Goal: Check status: Check status

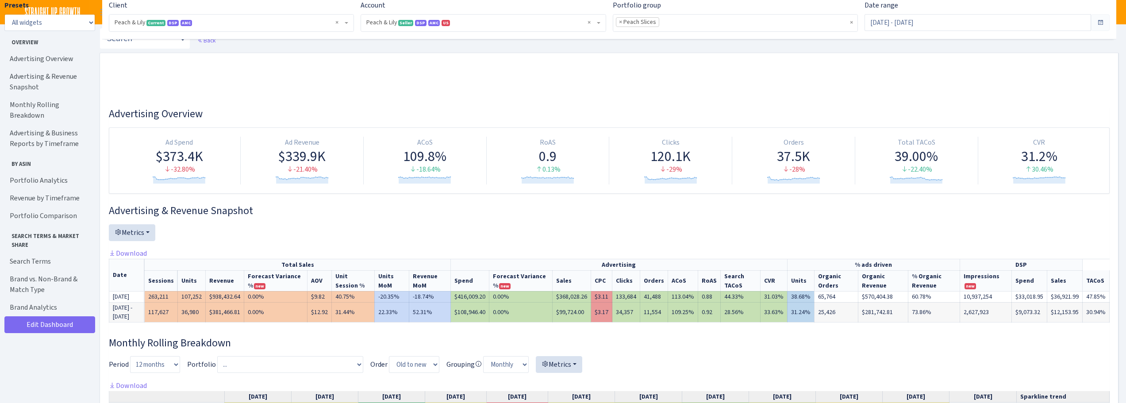
select select "[CREDIT_CARD_NUMBER]"
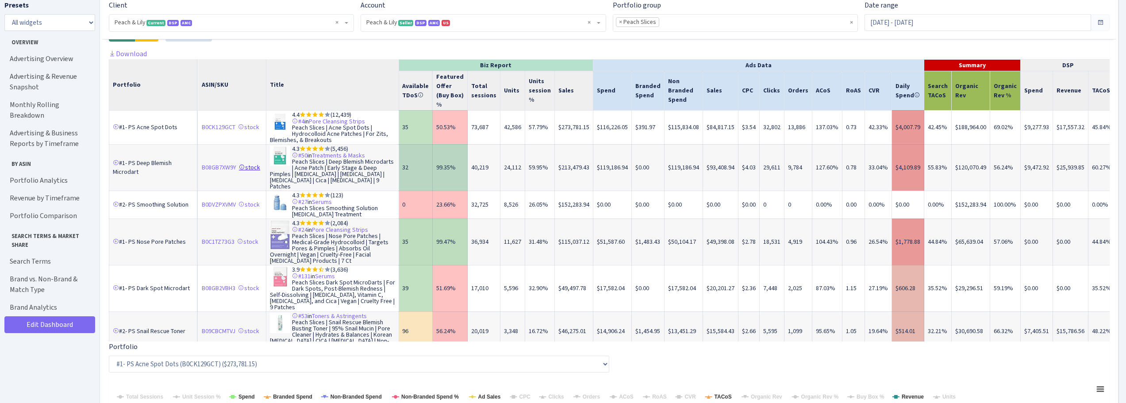
click at [244, 170] on icon at bounding box center [242, 167] width 6 height 6
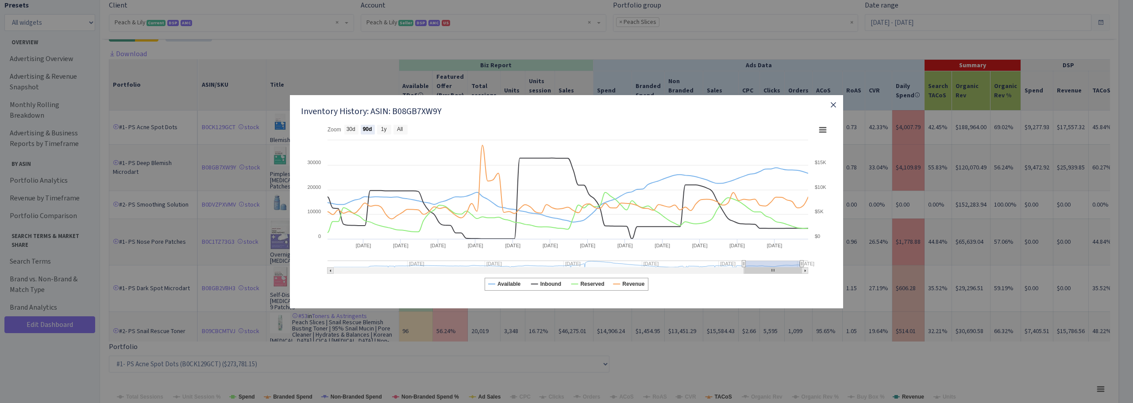
click at [833, 105] on icon "button" at bounding box center [833, 105] width 11 height 11
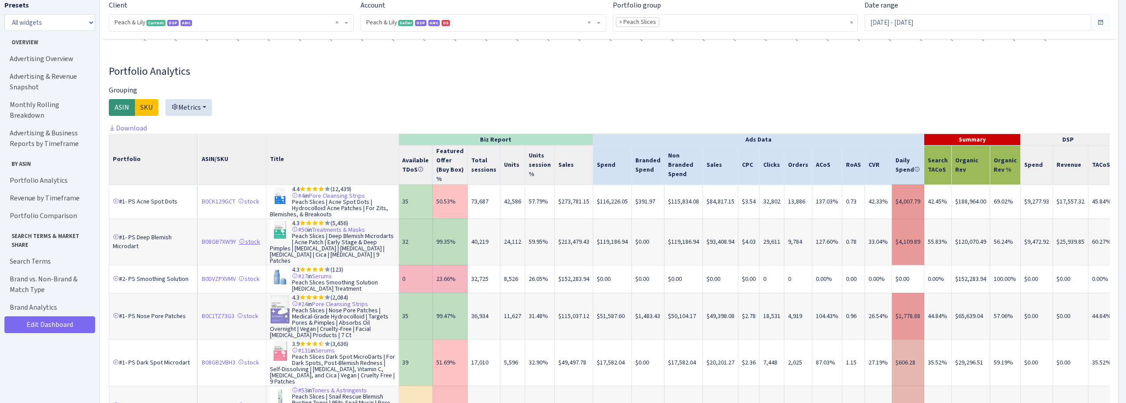
scroll to position [1283, 0]
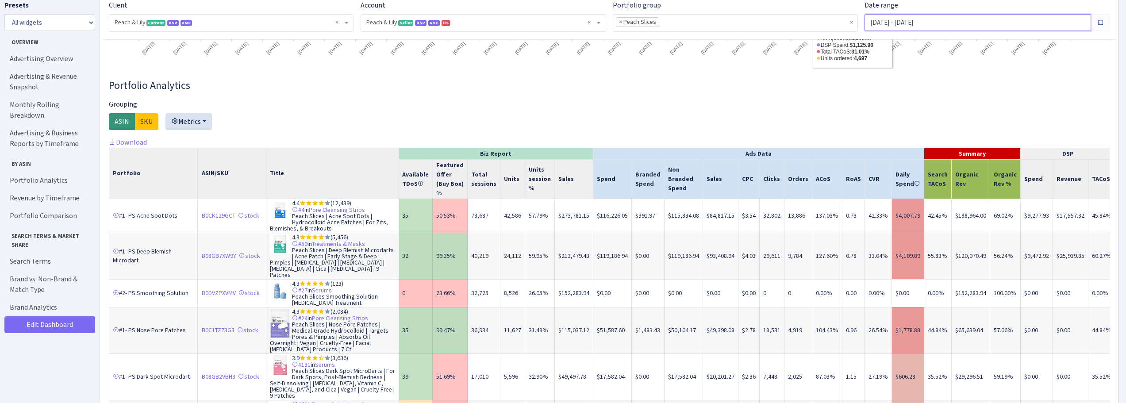
click at [900, 26] on input "[DATE] - [DATE]" at bounding box center [977, 22] width 227 height 17
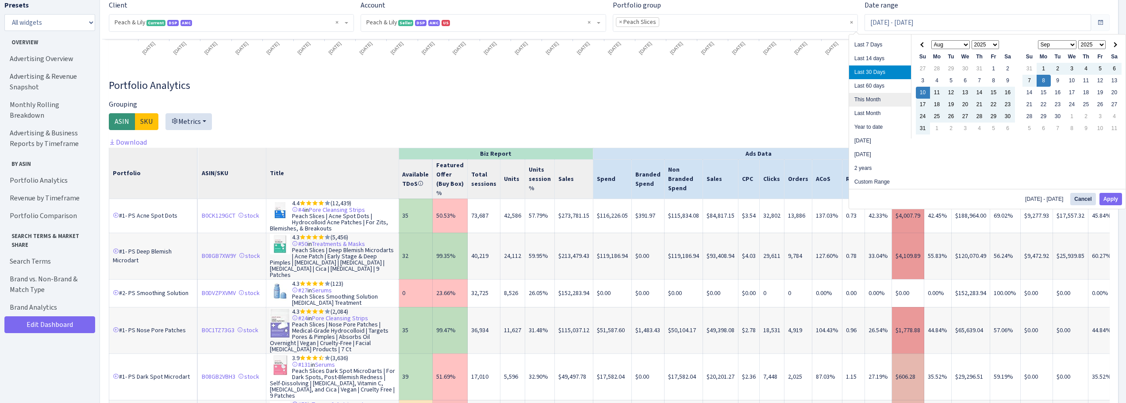
click at [877, 98] on li "This Month" at bounding box center [880, 100] width 62 height 14
type input "[DATE] - [DATE]"
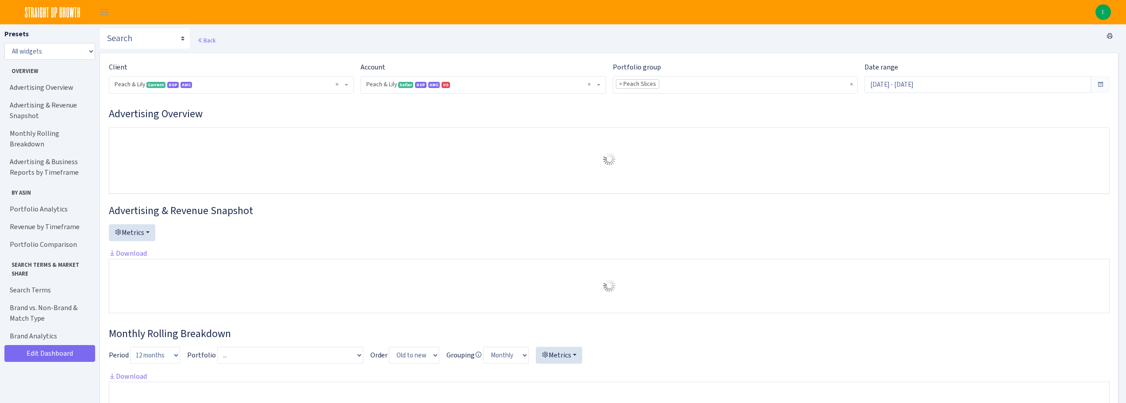
select select "[CREDIT_CARD_NUMBER]"
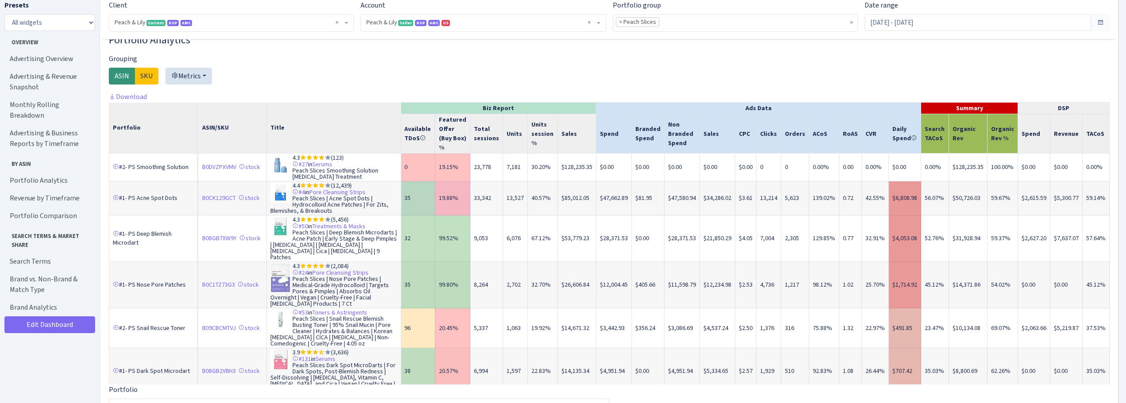
scroll to position [1106, 0]
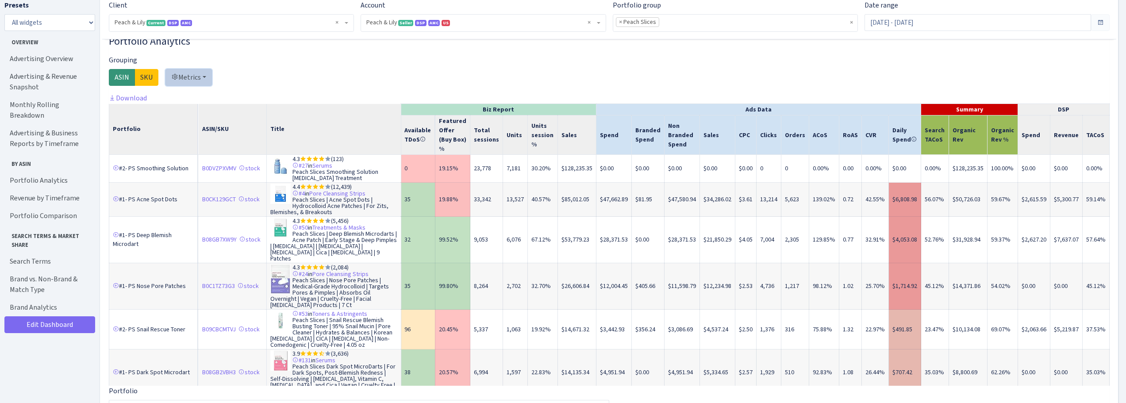
click at [205, 84] on button "Metrics" at bounding box center [188, 77] width 46 height 17
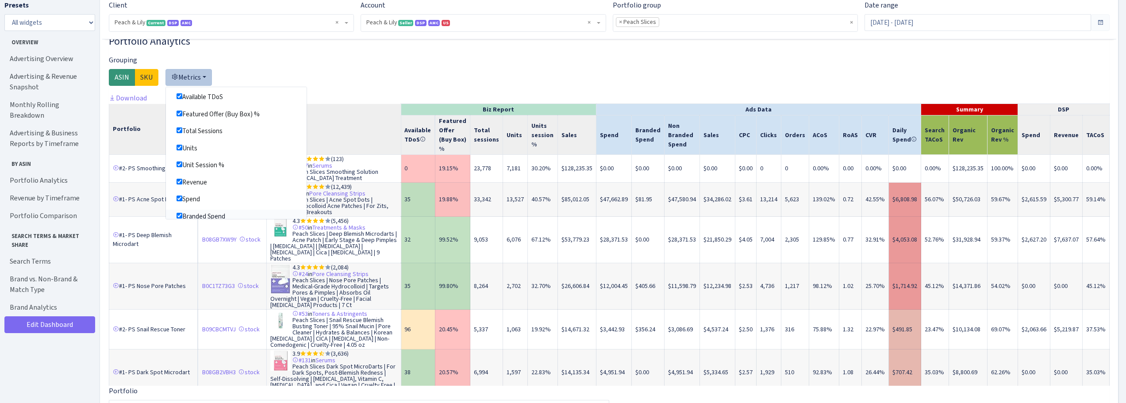
scroll to position [0, 0]
click at [322, 78] on div at bounding box center [609, 74] width 1001 height 38
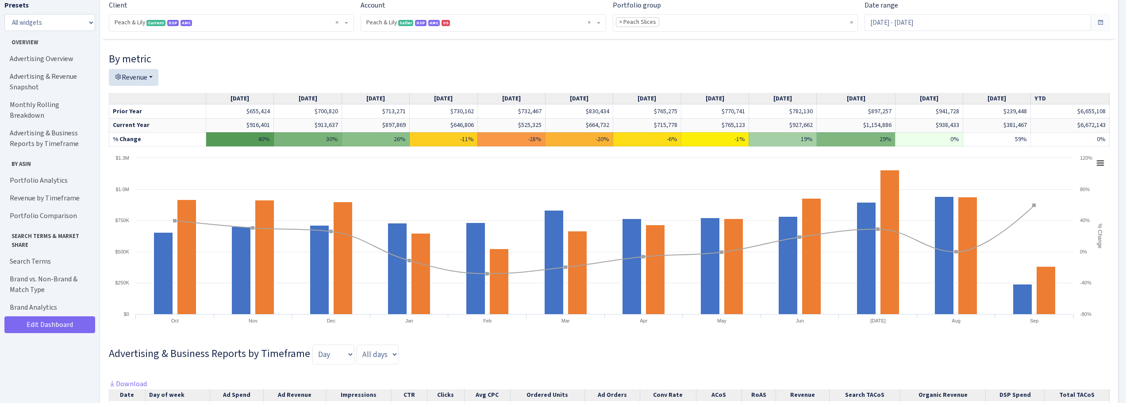
scroll to position [442, 0]
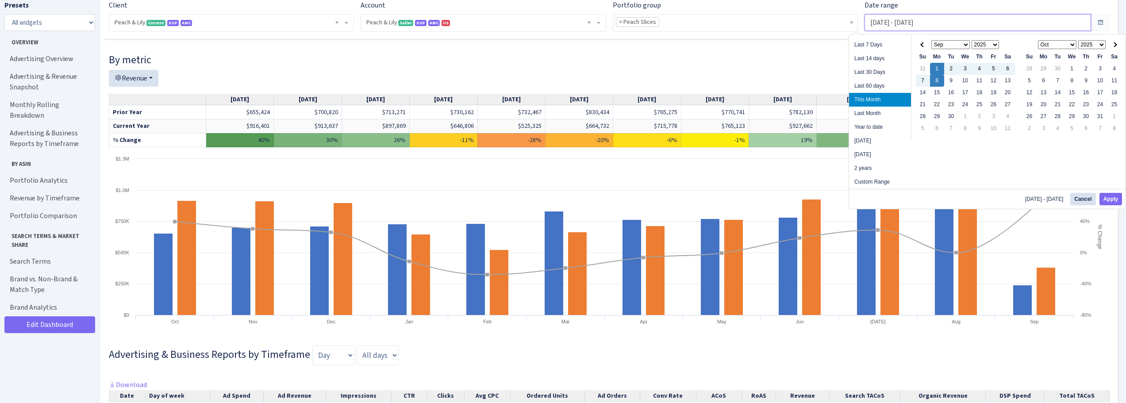
click at [896, 21] on input "[DATE] - [DATE]" at bounding box center [977, 22] width 227 height 17
click at [866, 112] on li "Last Month" at bounding box center [880, 114] width 62 height 14
type input "Aug 1, 2025 - Aug 31, 2025"
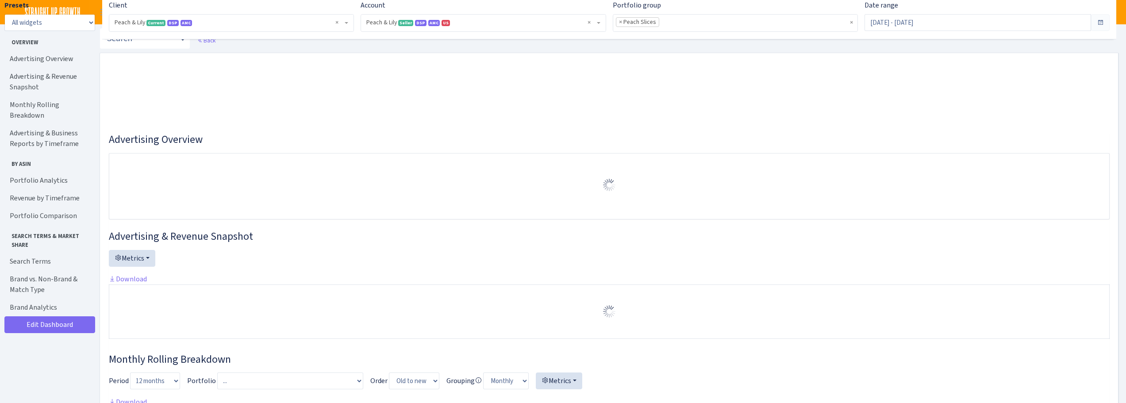
select select "[CREDIT_CARD_NUMBER]"
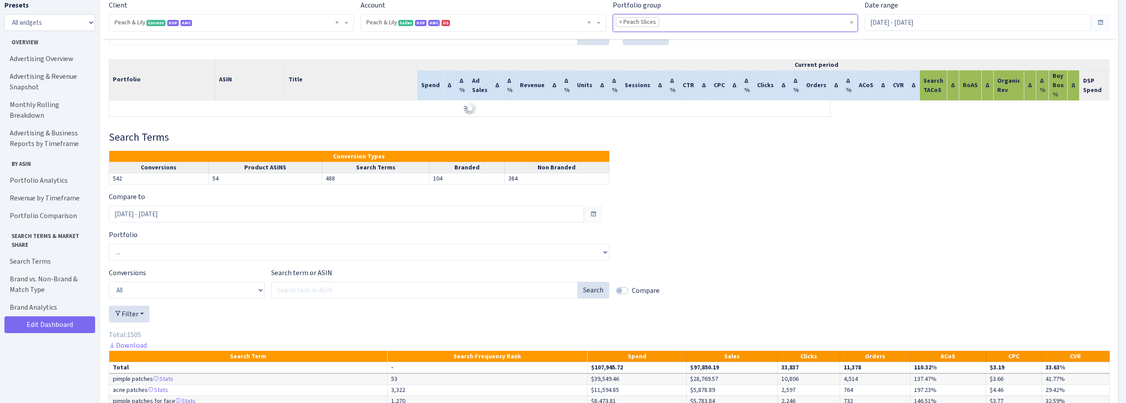
click at [618, 21] on li "× Peach Slices" at bounding box center [637, 22] width 43 height 10
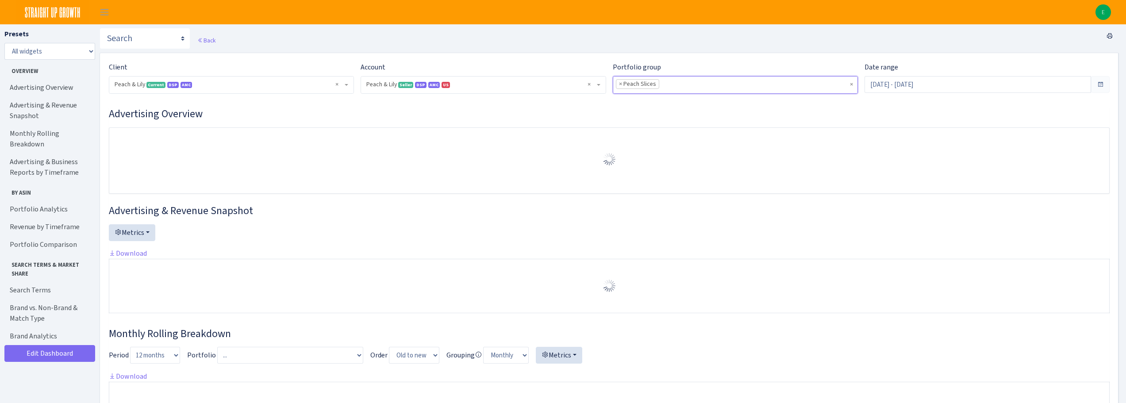
select select "[CREDIT_CARD_NUMBER]"
click at [620, 84] on span "×" at bounding box center [620, 84] width 3 height 9
select select
select select "[CREDIT_CARD_NUMBER]"
click at [637, 86] on input "search" at bounding box center [735, 85] width 244 height 16
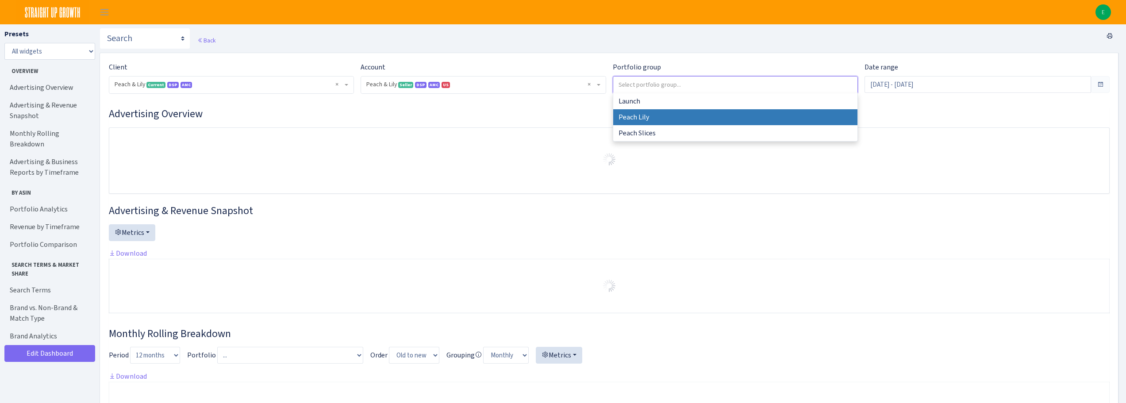
select select "Peach Lily"
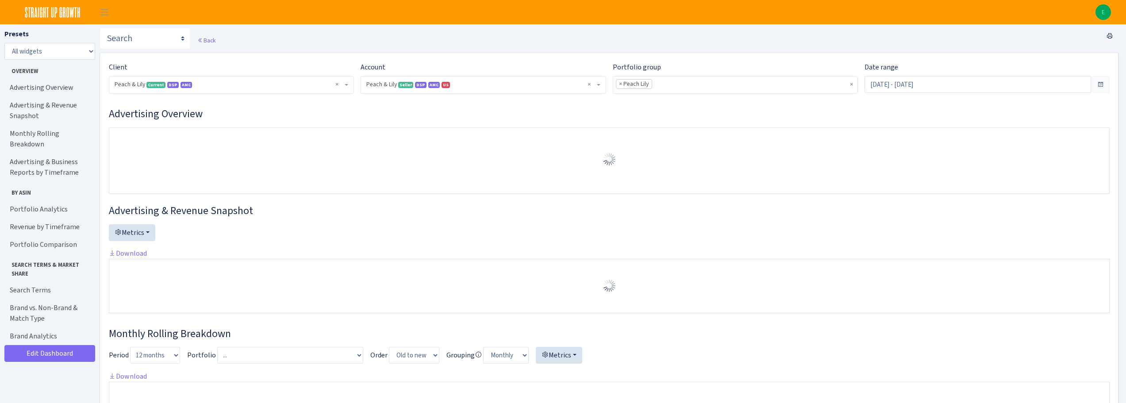
select select "[CREDIT_CARD_NUMBER]"
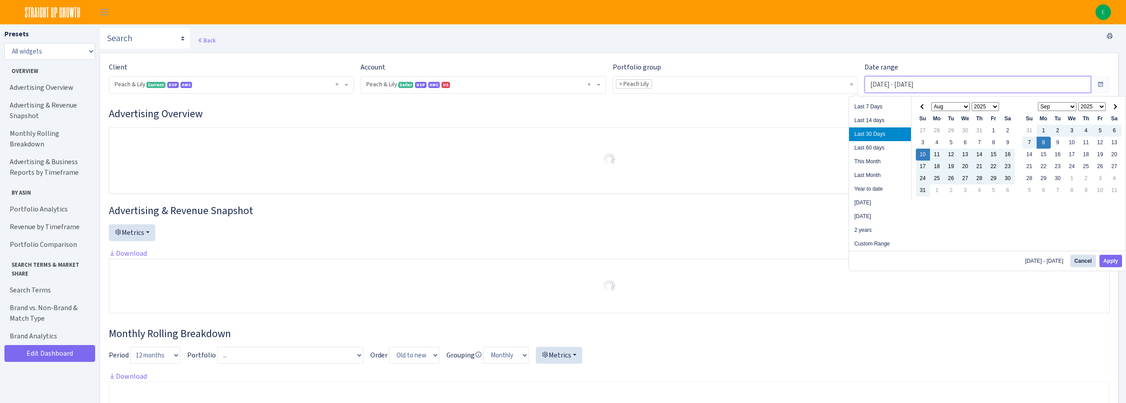
click at [896, 86] on input "[DATE] - [DATE]" at bounding box center [977, 84] width 227 height 17
click at [872, 160] on li "This Month" at bounding box center [880, 162] width 62 height 14
type input "[DATE] - [DATE]"
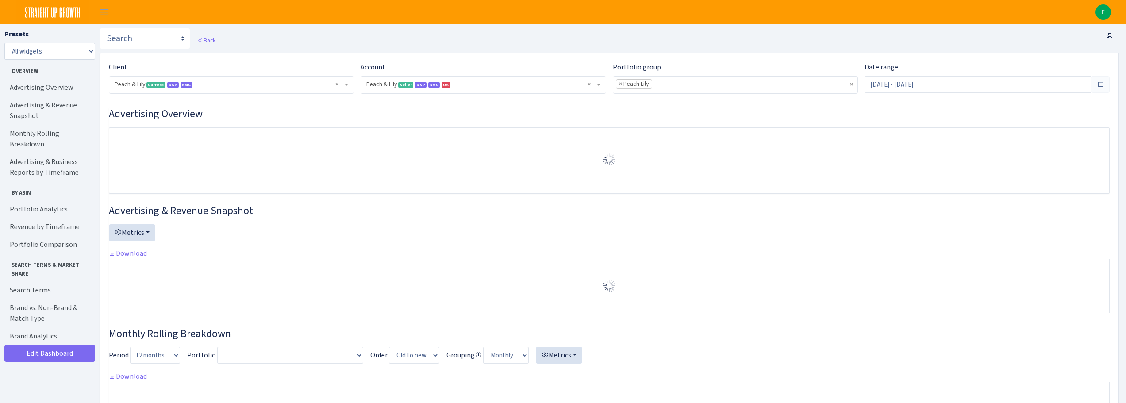
select select "[CREDIT_CARD_NUMBER]"
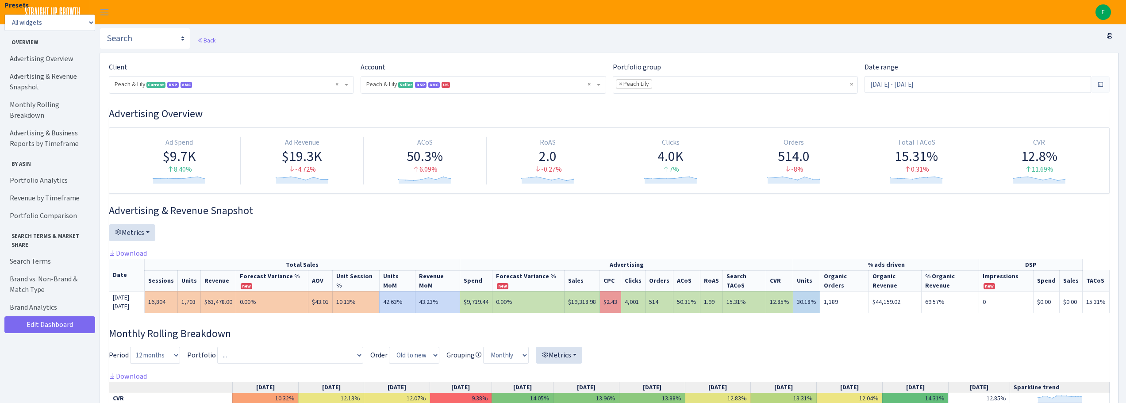
scroll to position [88, 0]
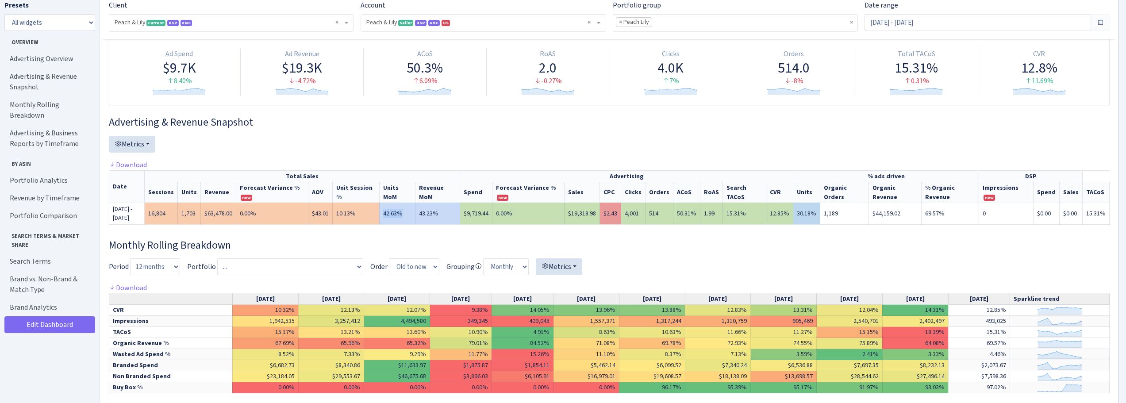
drag, startPoint x: 388, startPoint y: 218, endPoint x: 426, endPoint y: 218, distance: 37.6
click at [426, 218] on tr "Sep/01/2025 - Sep/08/2025 16,804 1,703 $63,478.00 0.00% $43.01 10.13% 42.63% 43…" at bounding box center [609, 214] width 1000 height 22
drag, startPoint x: 444, startPoint y: 217, endPoint x: 424, endPoint y: 219, distance: 20.5
click at [424, 219] on td "43.23%" at bounding box center [437, 214] width 45 height 22
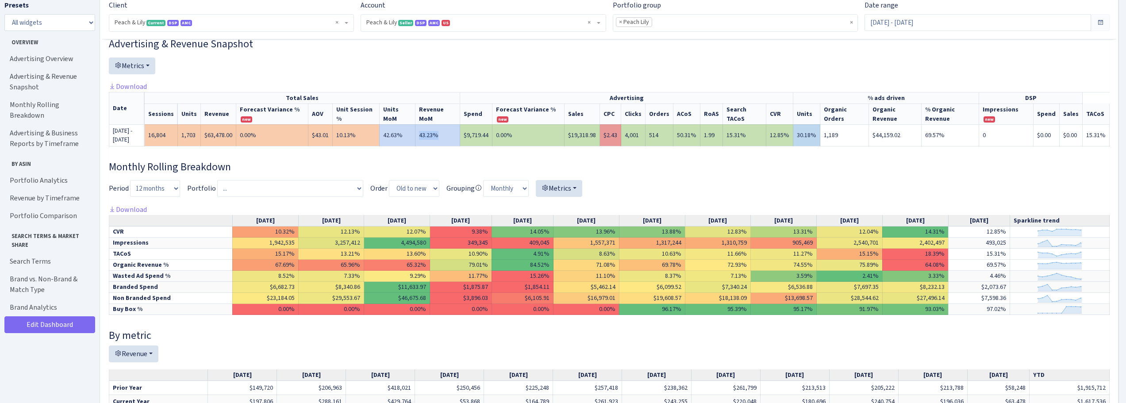
scroll to position [44, 0]
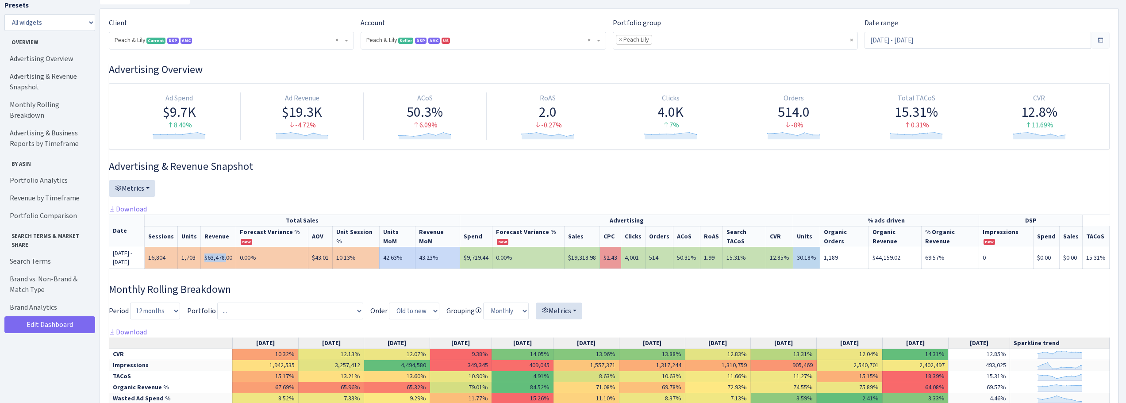
drag, startPoint x: 205, startPoint y: 261, endPoint x: 228, endPoint y: 261, distance: 23.0
click at [228, 261] on td "$63,478.00" at bounding box center [218, 258] width 35 height 22
drag, startPoint x: 233, startPoint y: 260, endPoint x: 198, endPoint y: 261, distance: 35.0
click at [198, 261] on tr "Sep/01/2025 - Sep/08/2025 16,804 1,703 $63,478.00 0.00% $43.01 10.13% 42.63% 43…" at bounding box center [609, 258] width 1000 height 22
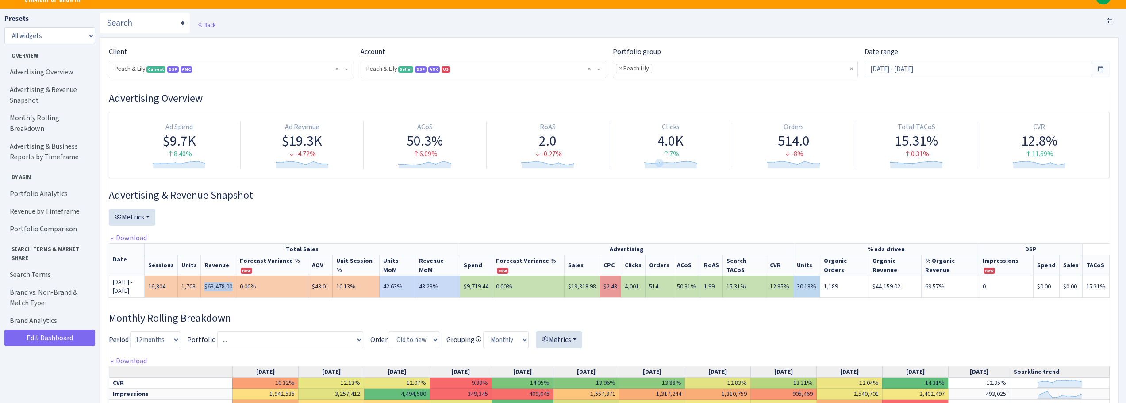
scroll to position [0, 0]
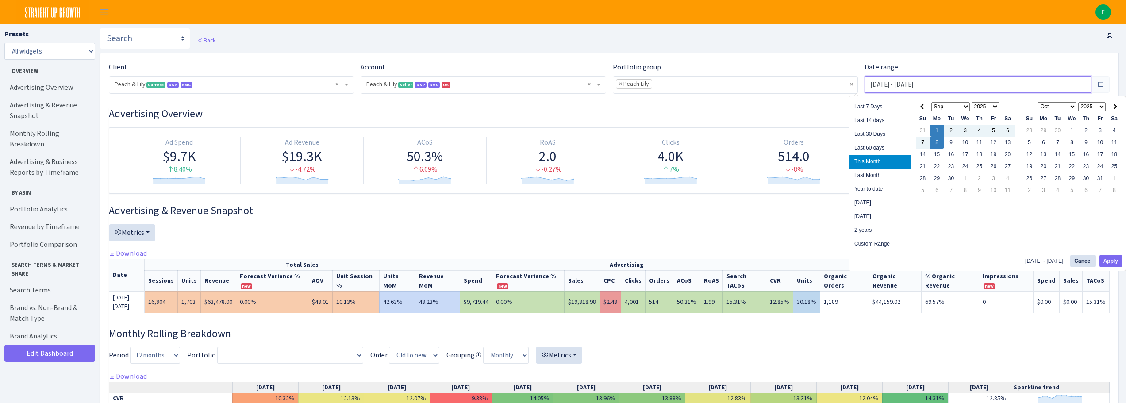
click at [875, 84] on input "Sep 1, 2025 - Sep 8, 2025" at bounding box center [977, 84] width 227 height 17
click at [871, 173] on li "Last Month" at bounding box center [880, 176] width 62 height 14
type input "[DATE] - [DATE]"
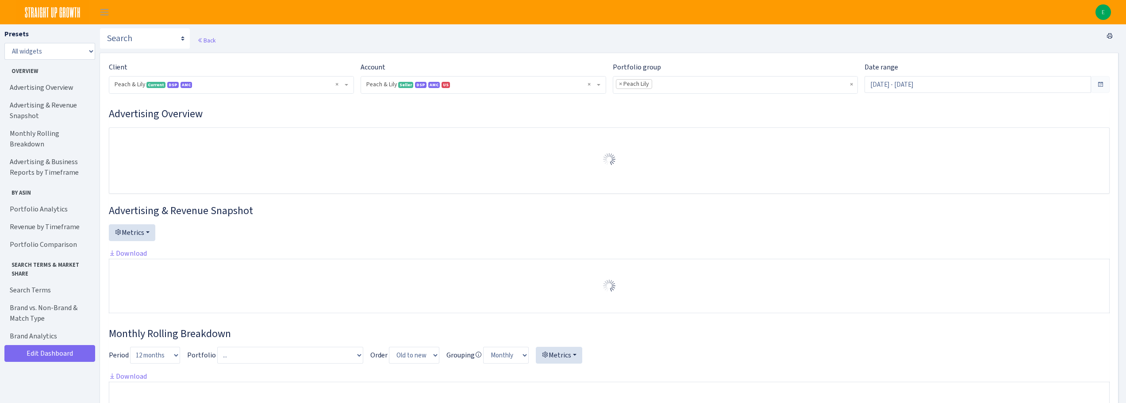
select select "[CREDIT_CARD_NUMBER]"
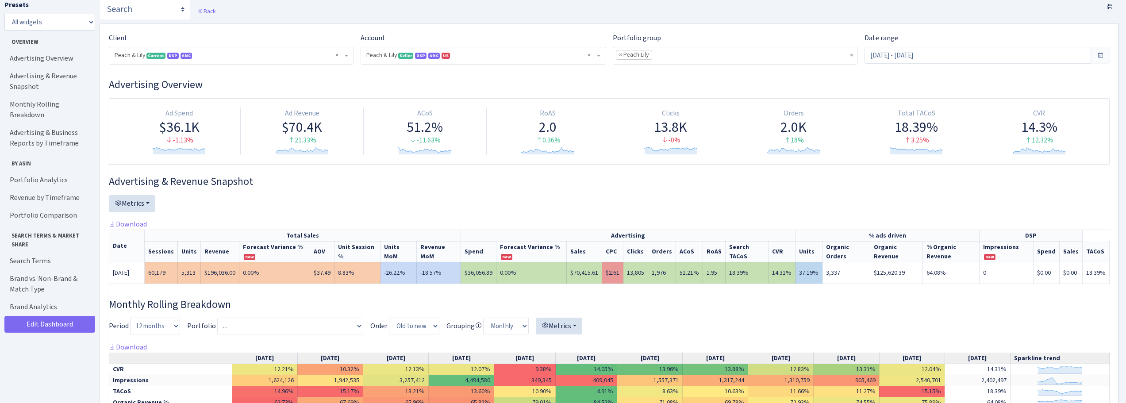
scroll to position [44, 0]
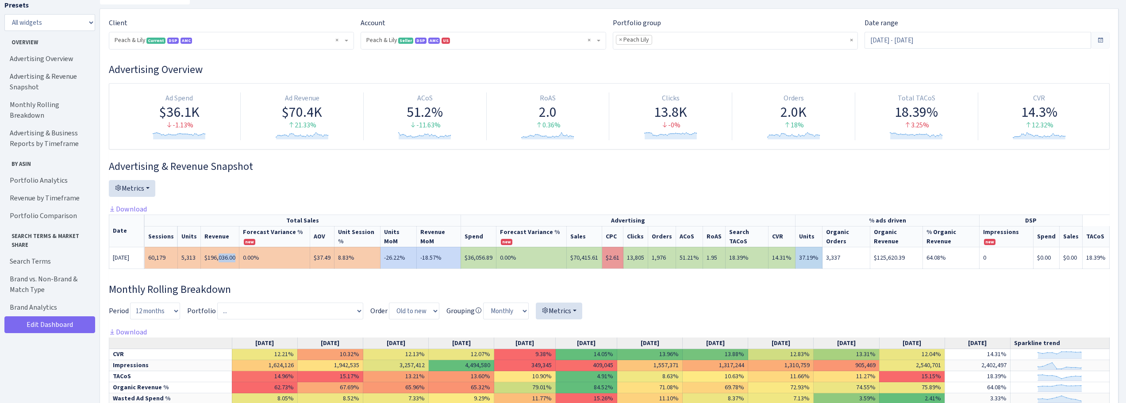
drag, startPoint x: 211, startPoint y: 255, endPoint x: 199, endPoint y: 253, distance: 13.0
click at [204, 254] on td "$196,036.00" at bounding box center [220, 258] width 38 height 22
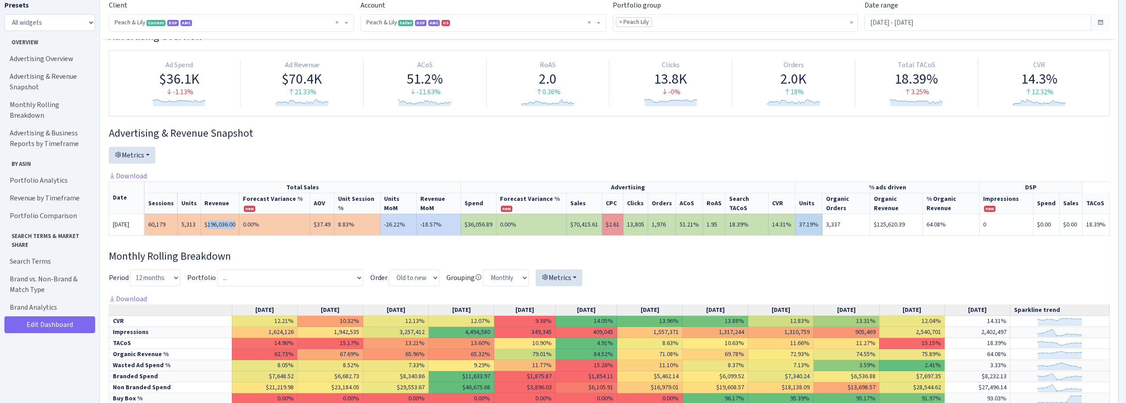
scroll to position [177, 0]
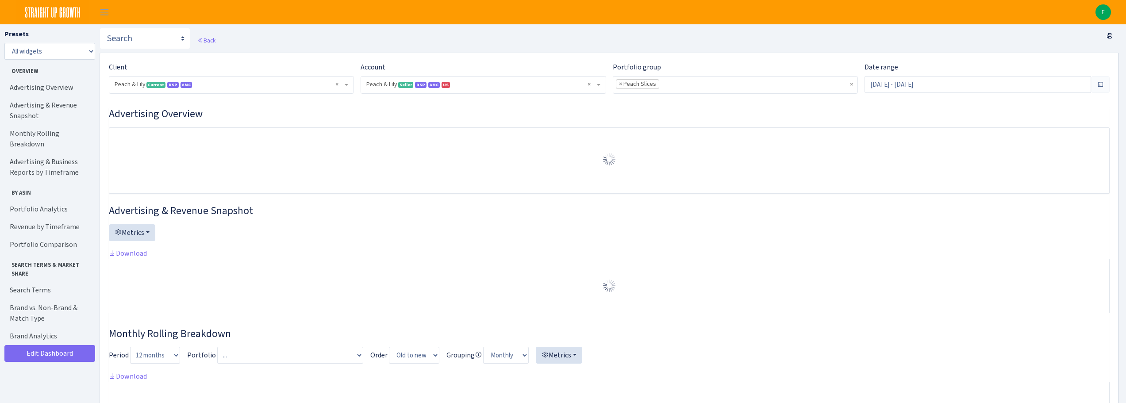
select select "[CREDIT_CARD_NUMBER]"
